Goal: Task Accomplishment & Management: Complete application form

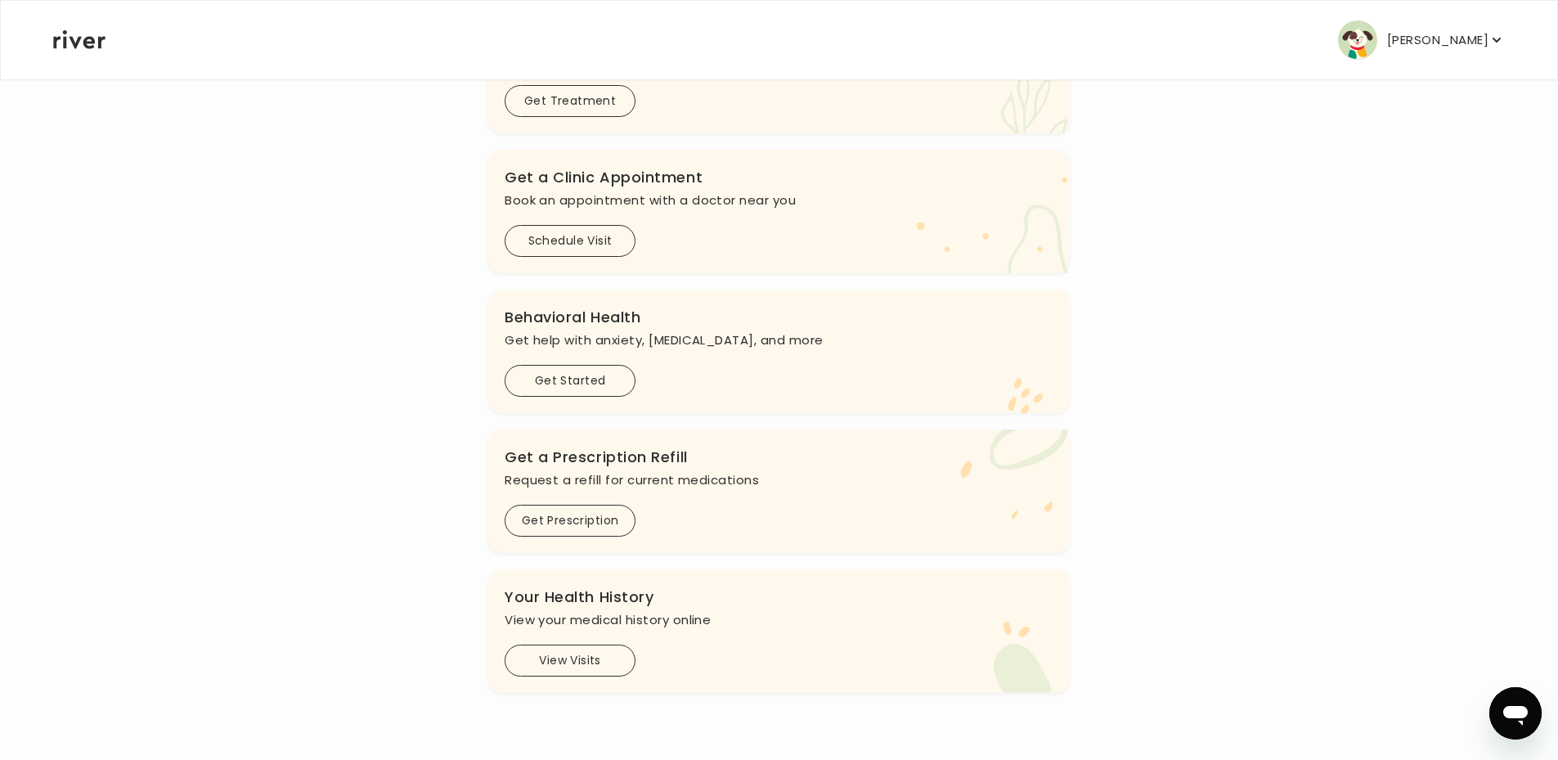
scroll to position [347, 0]
click at [608, 516] on button "Get Prescription" at bounding box center [570, 516] width 131 height 32
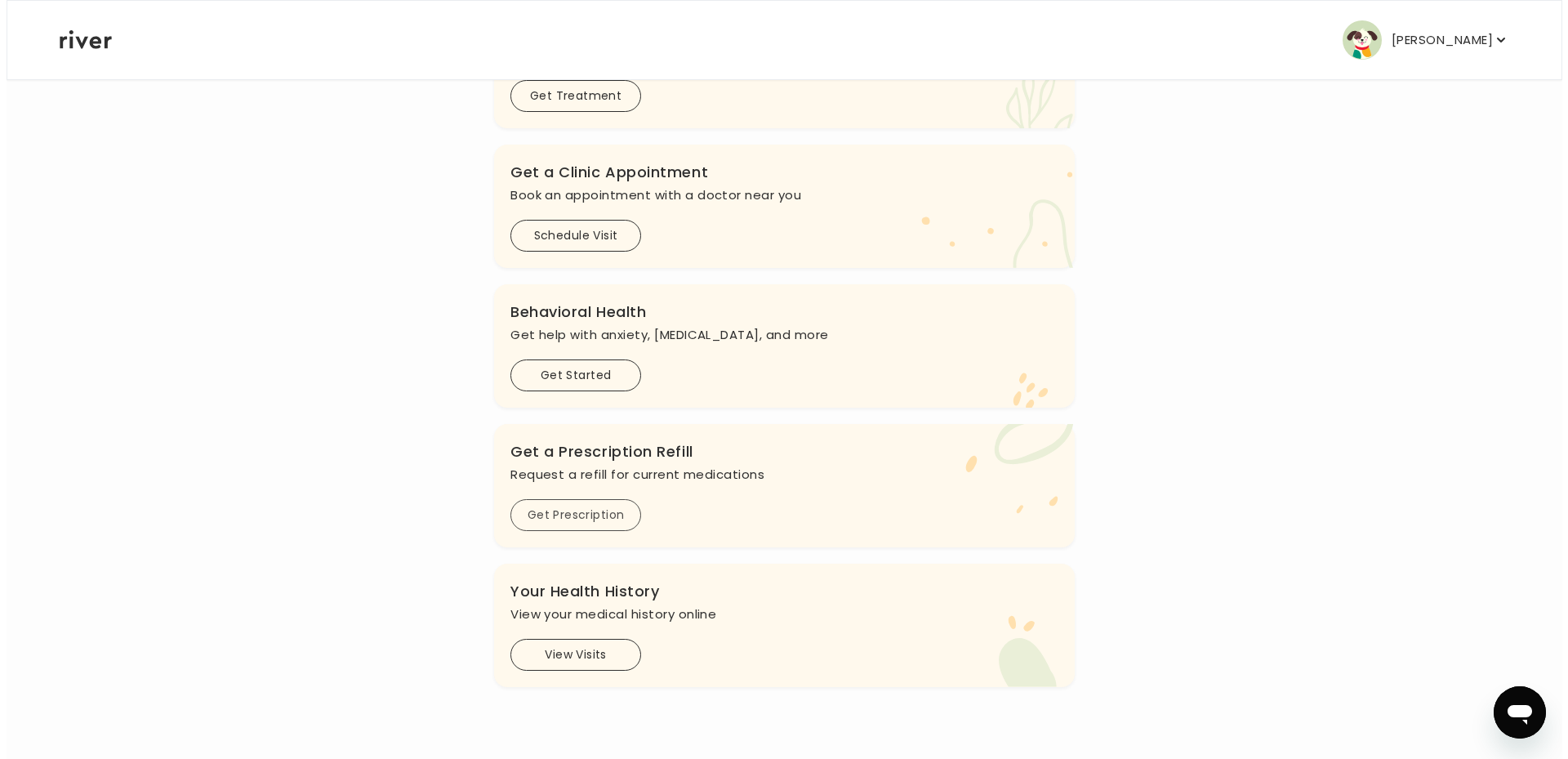
scroll to position [0, 0]
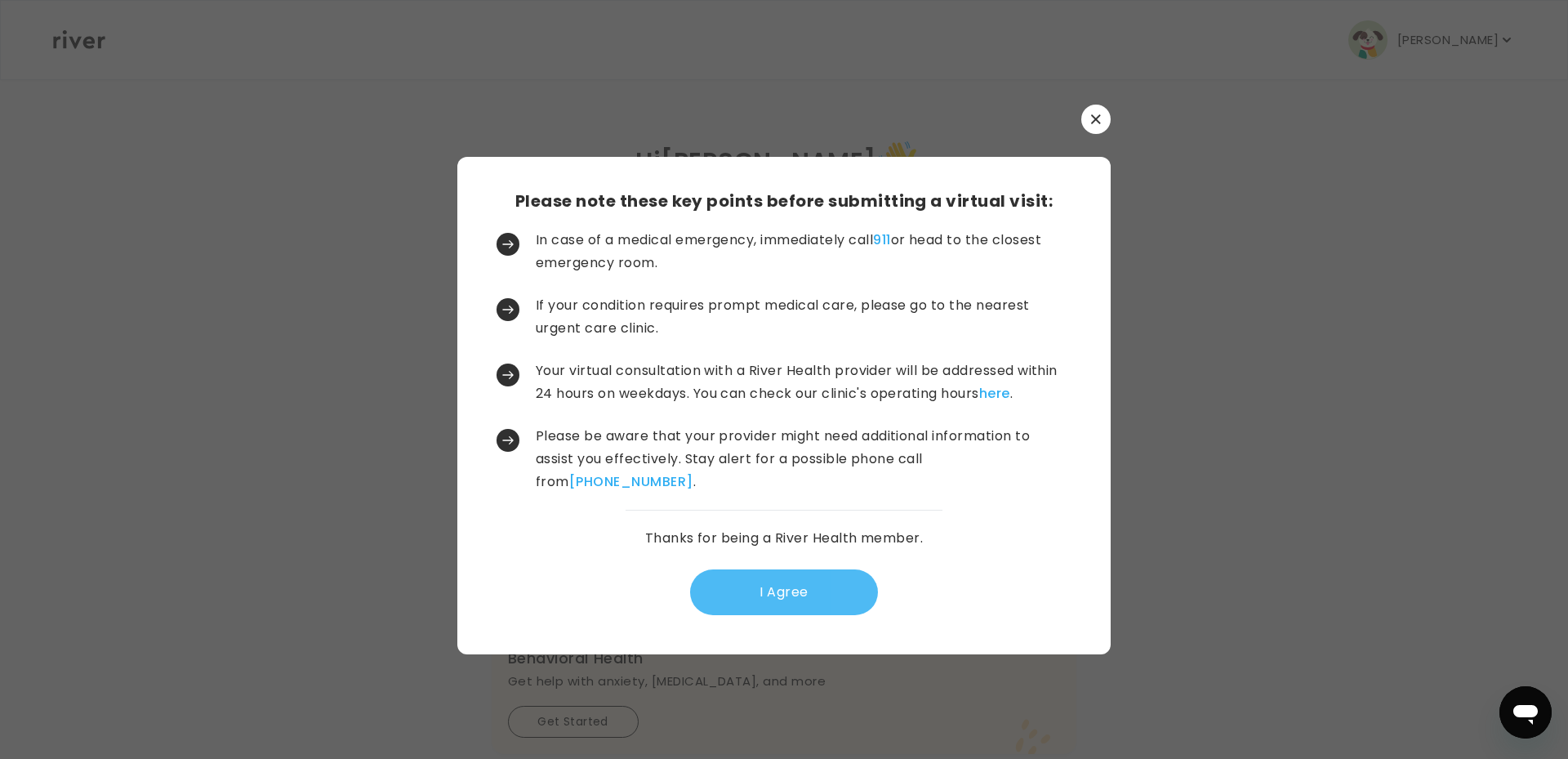
click at [807, 596] on button "I Agree" at bounding box center [784, 592] width 188 height 46
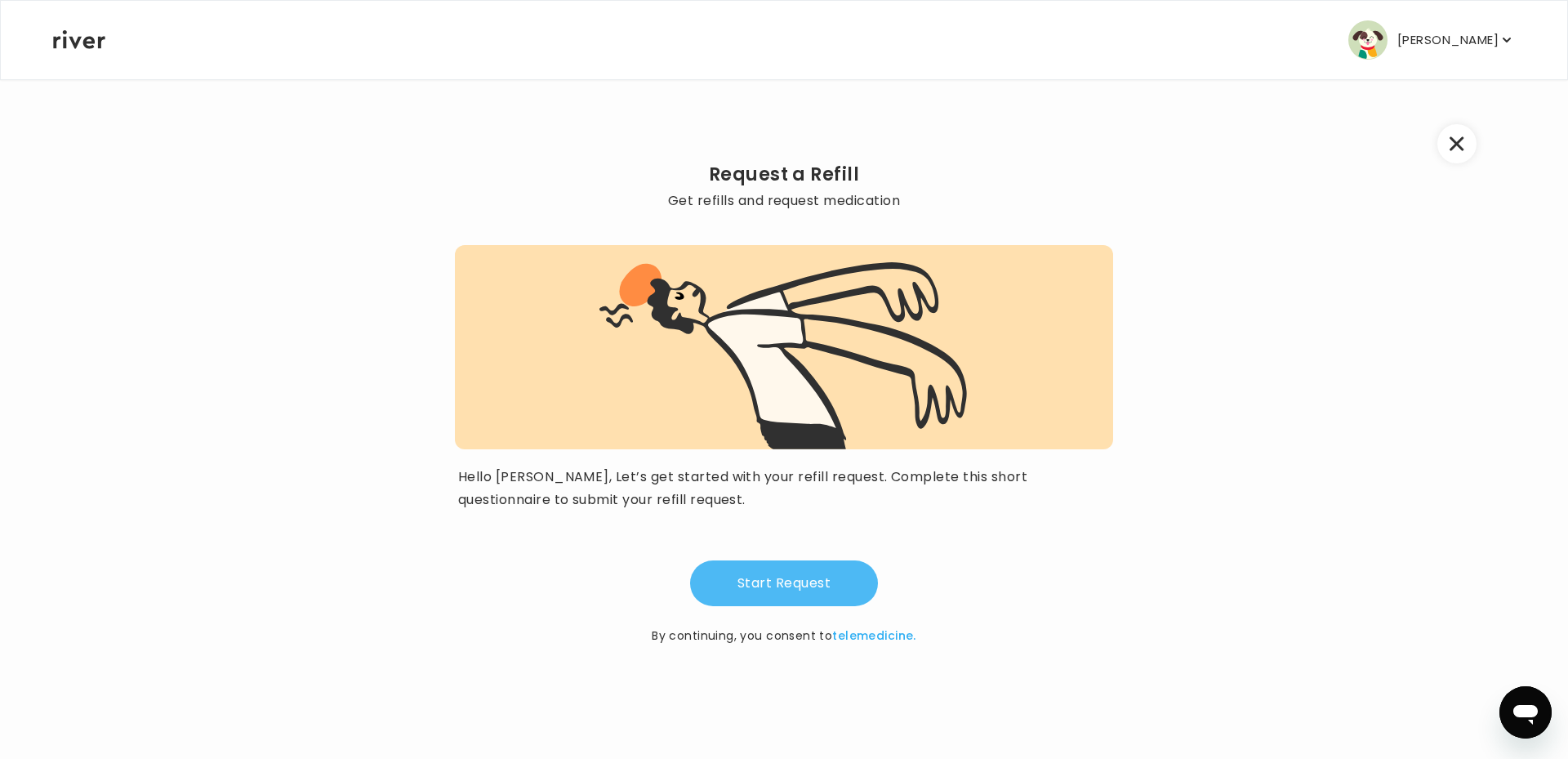
click at [757, 586] on button "Start Request" at bounding box center [784, 583] width 188 height 46
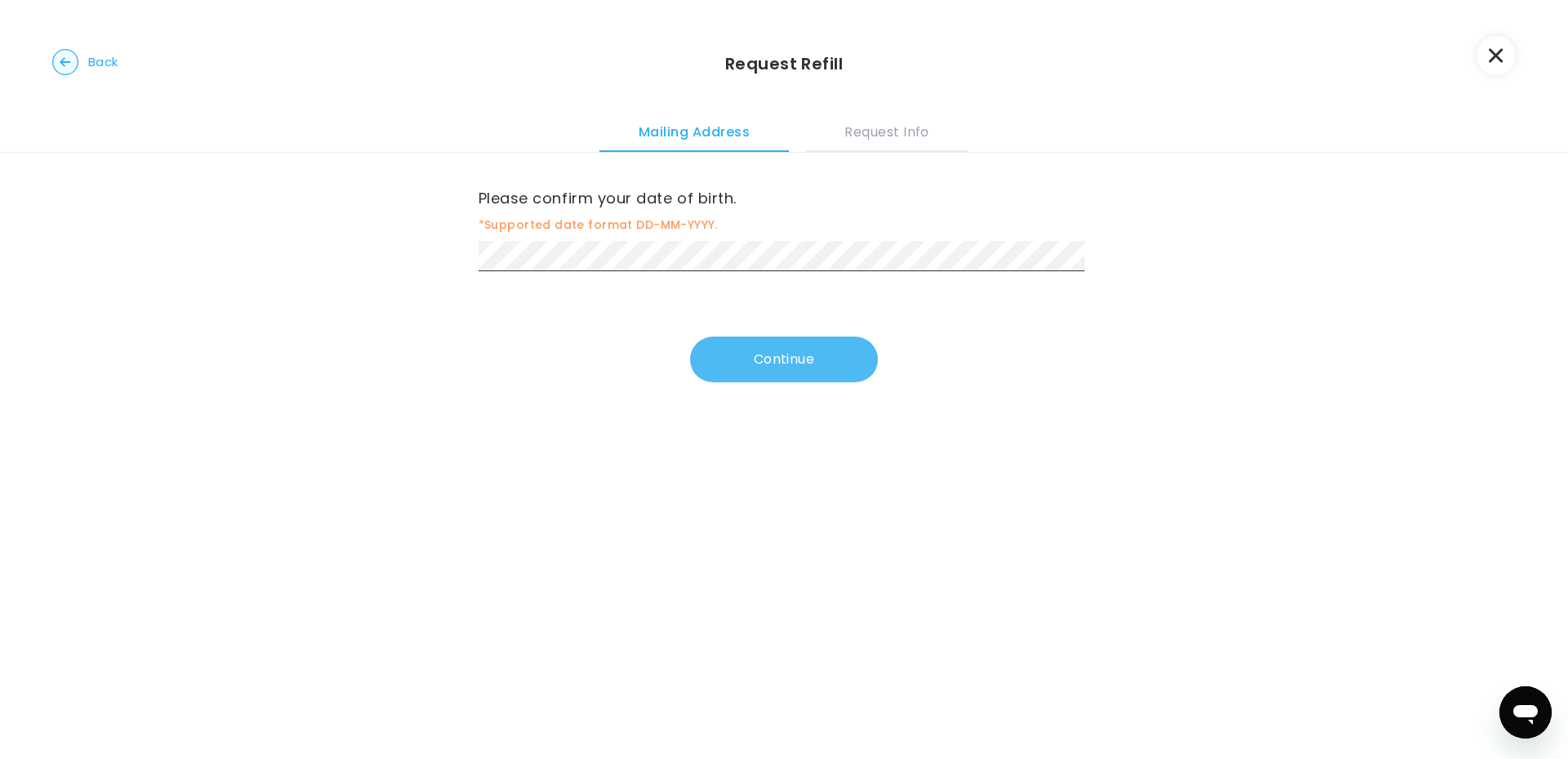
drag, startPoint x: 759, startPoint y: 357, endPoint x: 751, endPoint y: 370, distance: 15.3
click at [760, 362] on button "Continue" at bounding box center [784, 360] width 188 height 46
click at [742, 375] on button "Continue" at bounding box center [784, 363] width 188 height 46
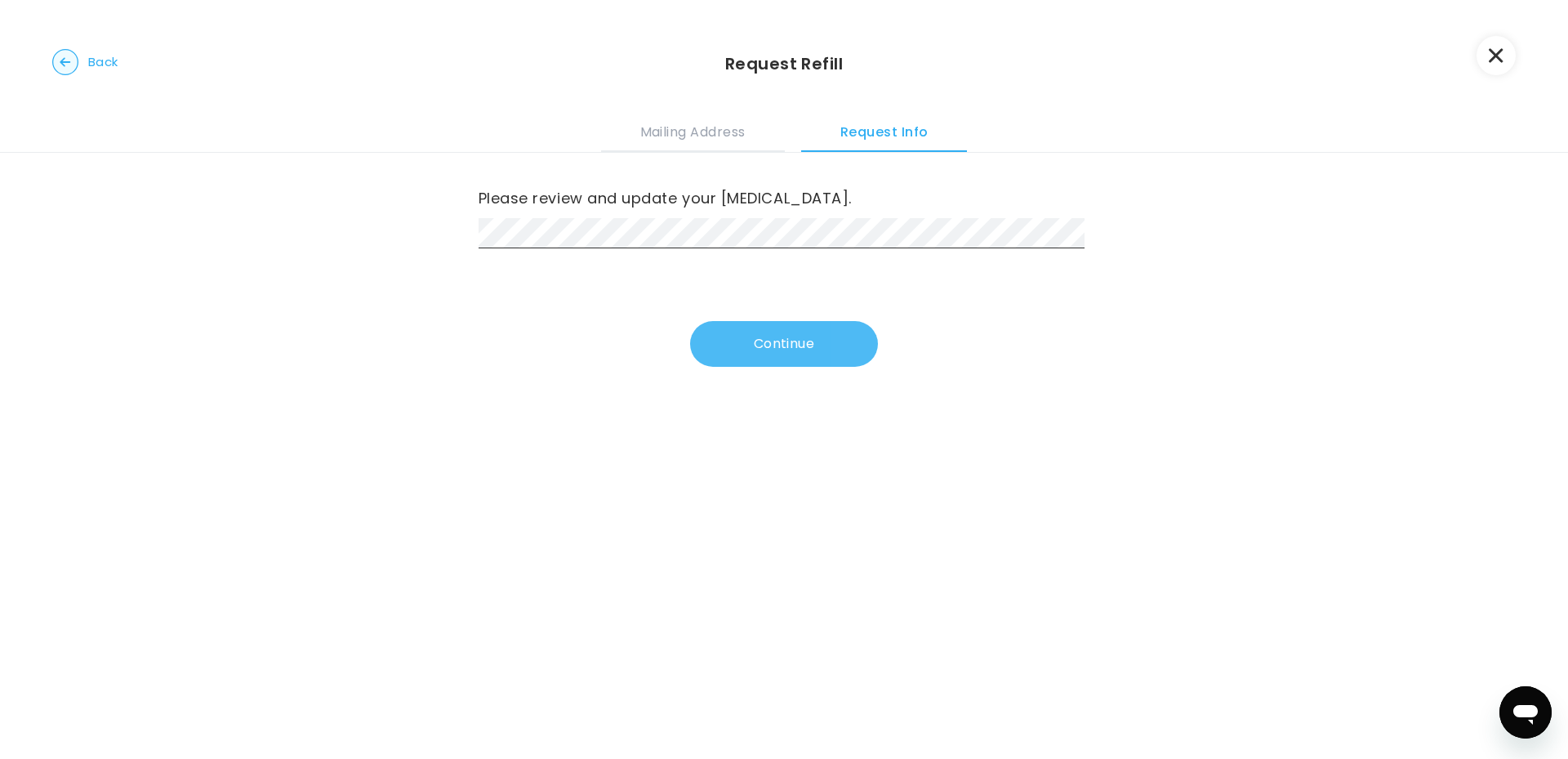
click at [730, 339] on button "Continue" at bounding box center [784, 344] width 188 height 46
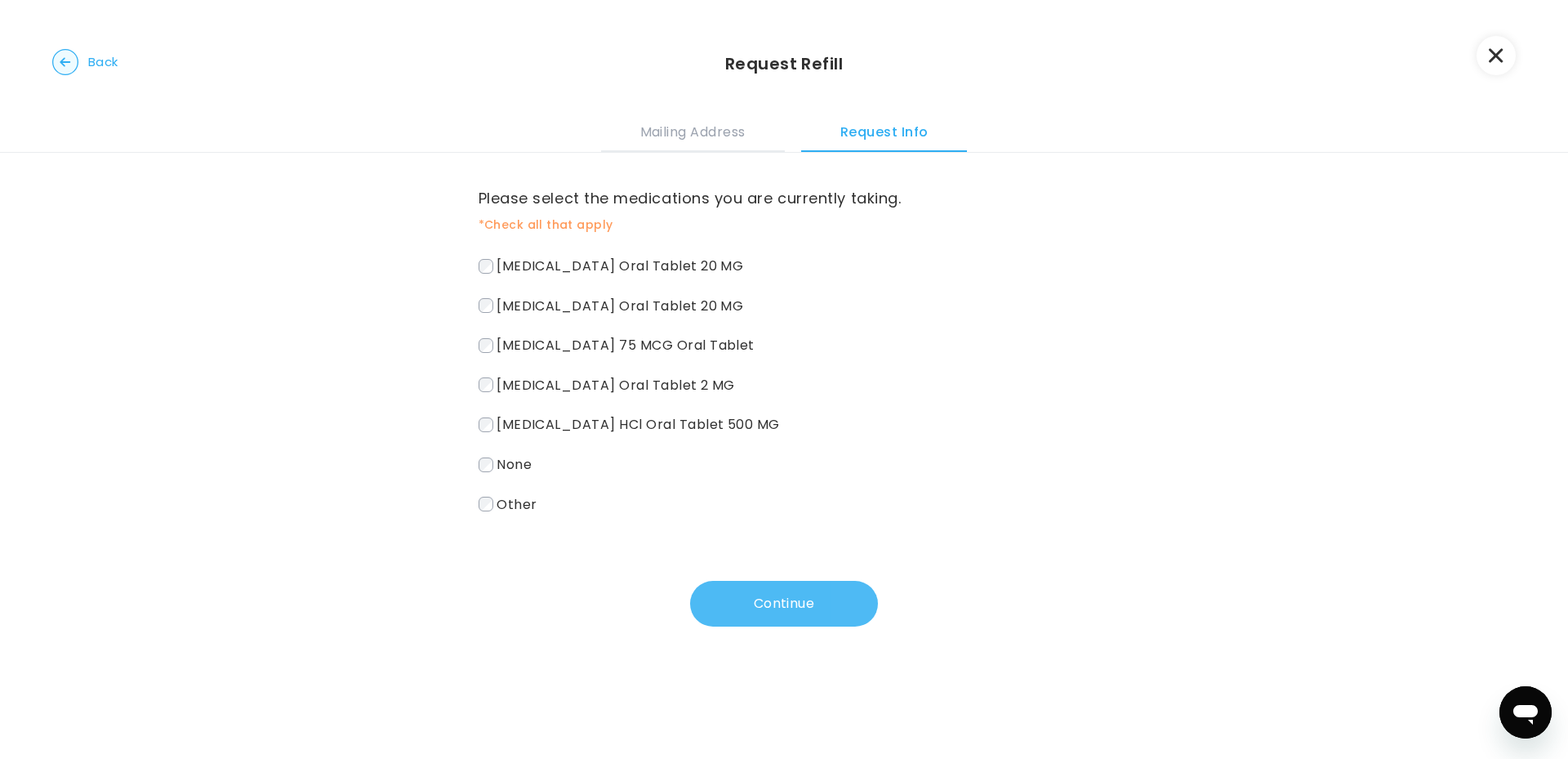
click at [735, 599] on button "Continue" at bounding box center [784, 603] width 188 height 46
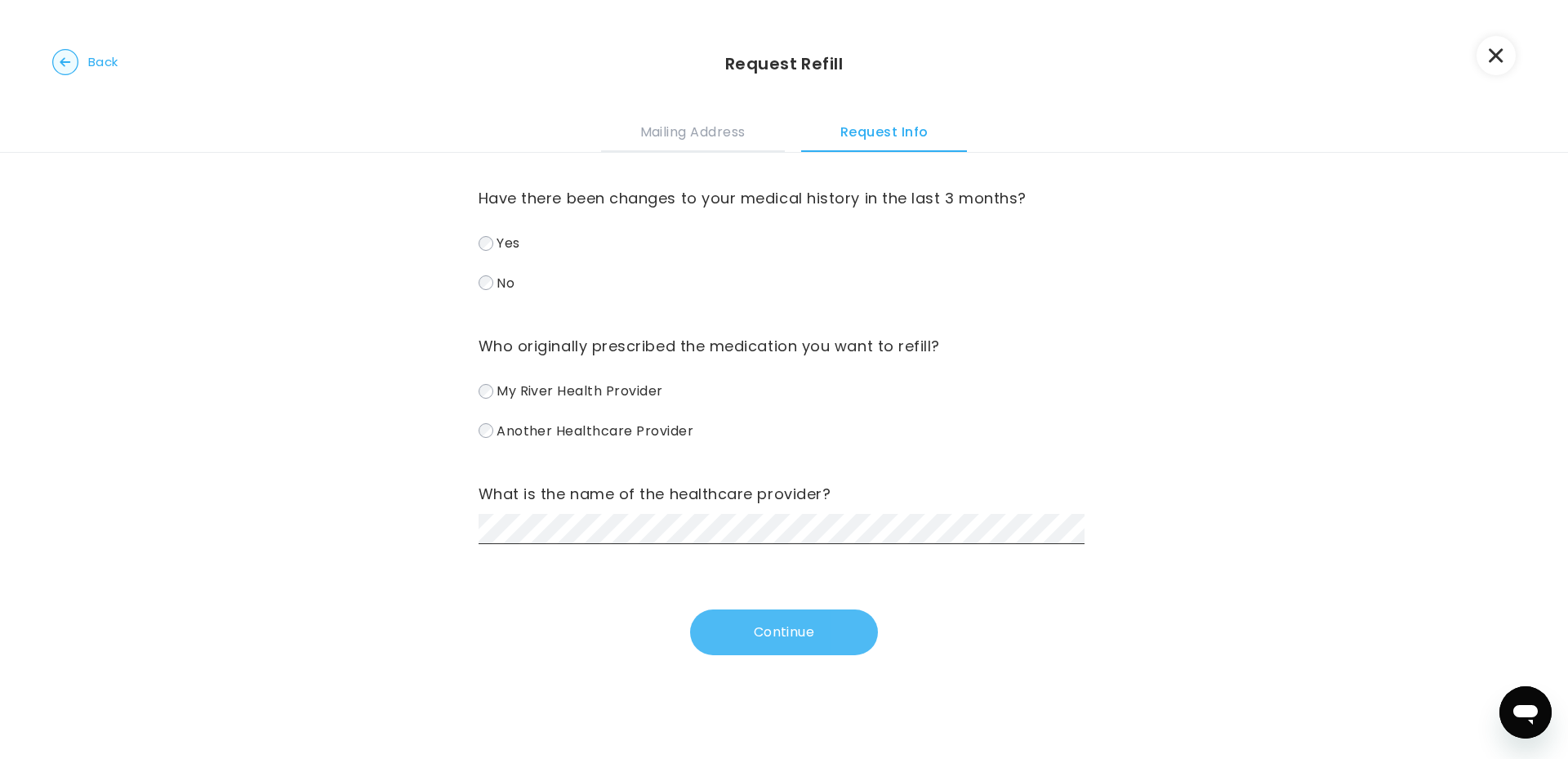
click at [827, 621] on button "Continue" at bounding box center [784, 632] width 188 height 46
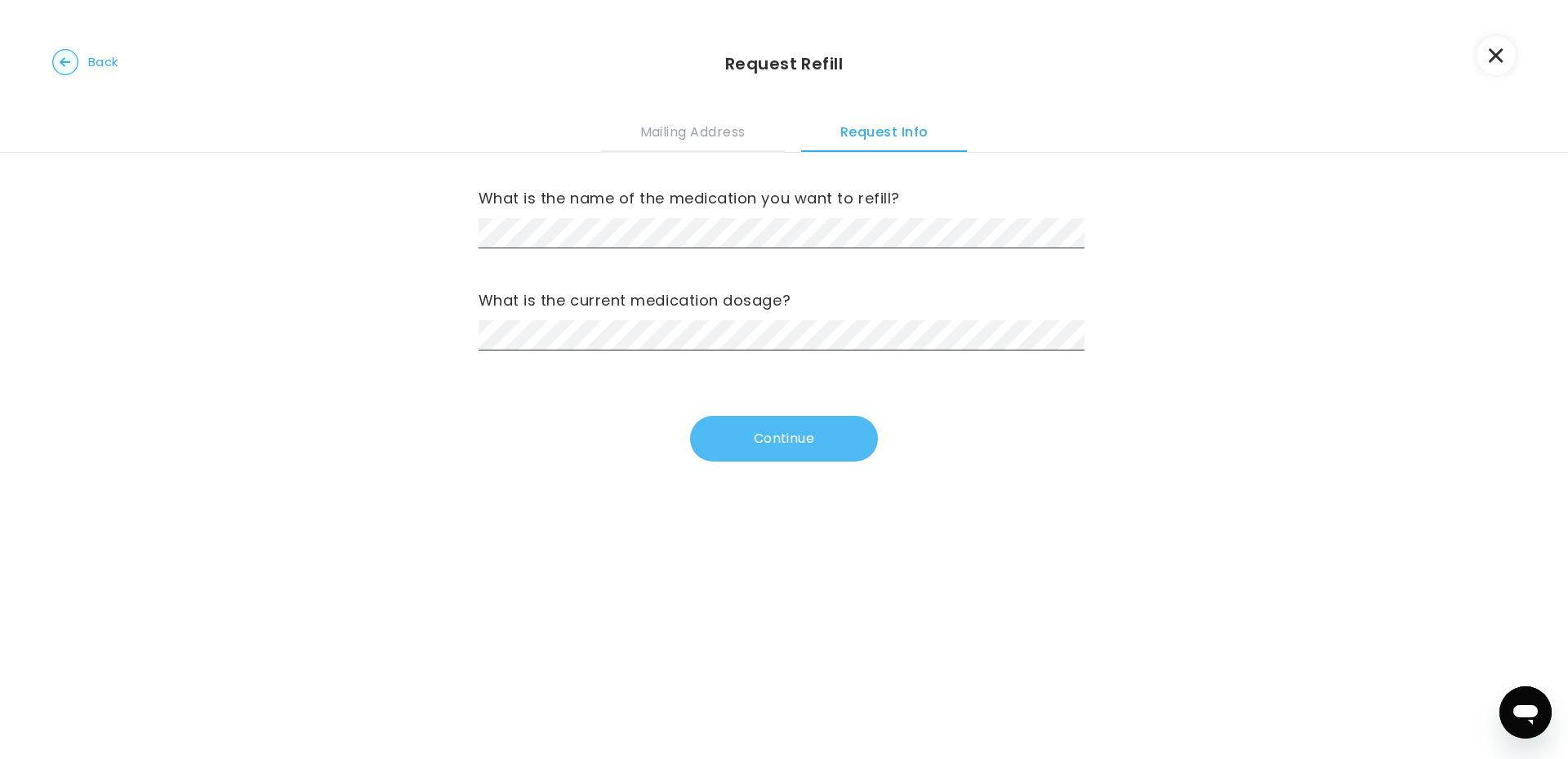
click at [787, 437] on button "Continue" at bounding box center [784, 438] width 188 height 46
click at [818, 434] on button "Continue" at bounding box center [784, 438] width 188 height 46
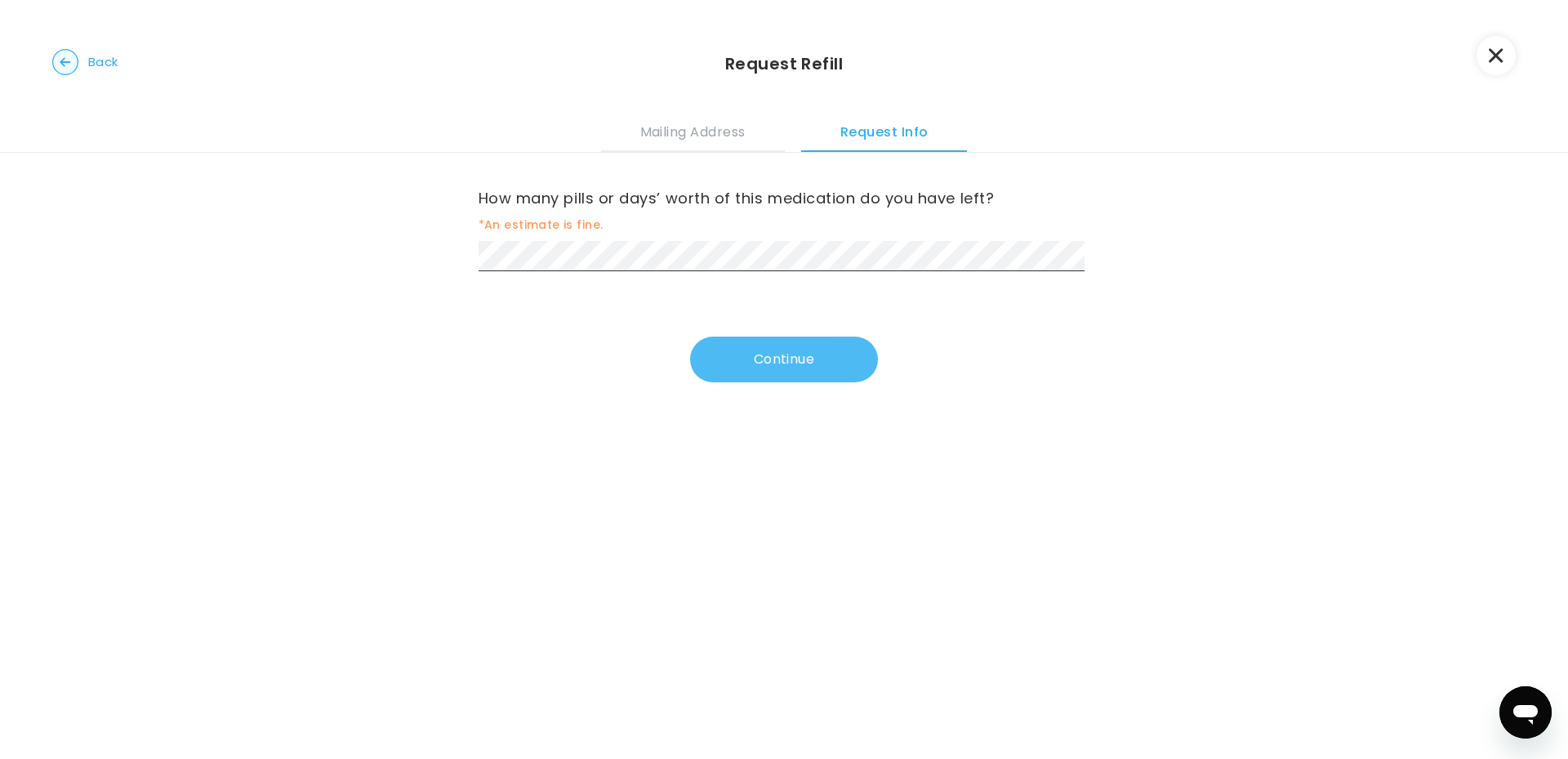
click at [807, 362] on button "Continue" at bounding box center [784, 360] width 188 height 46
